Goal: Connect with others: Connect with others

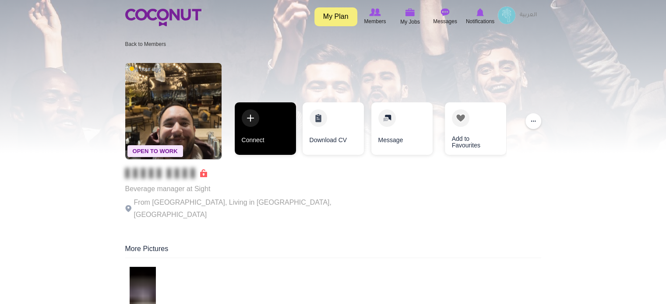
click at [281, 140] on link "Connect" at bounding box center [265, 128] width 61 height 53
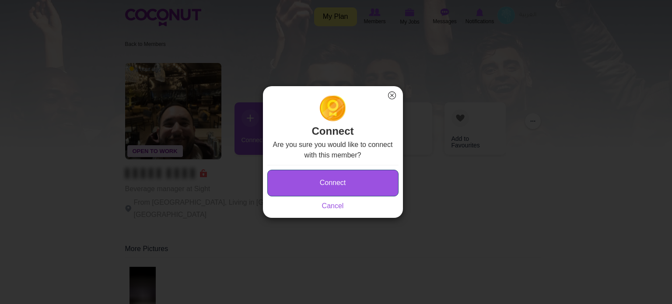
click at [306, 177] on button "Connect" at bounding box center [332, 183] width 131 height 27
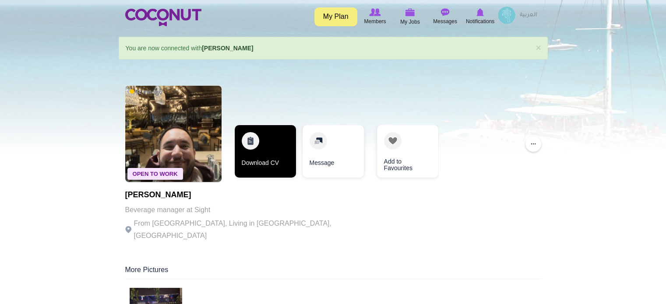
click at [273, 155] on link "Download CV" at bounding box center [265, 151] width 61 height 53
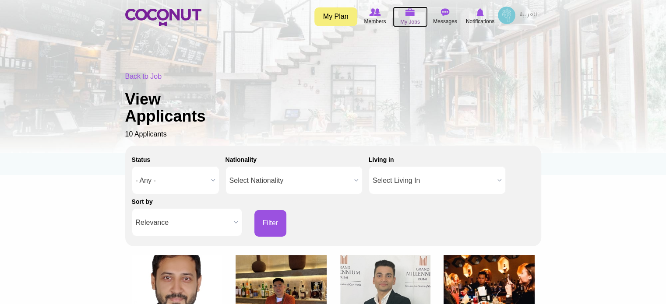
click at [408, 14] on img at bounding box center [410, 12] width 10 height 8
